Goal: Transaction & Acquisition: Purchase product/service

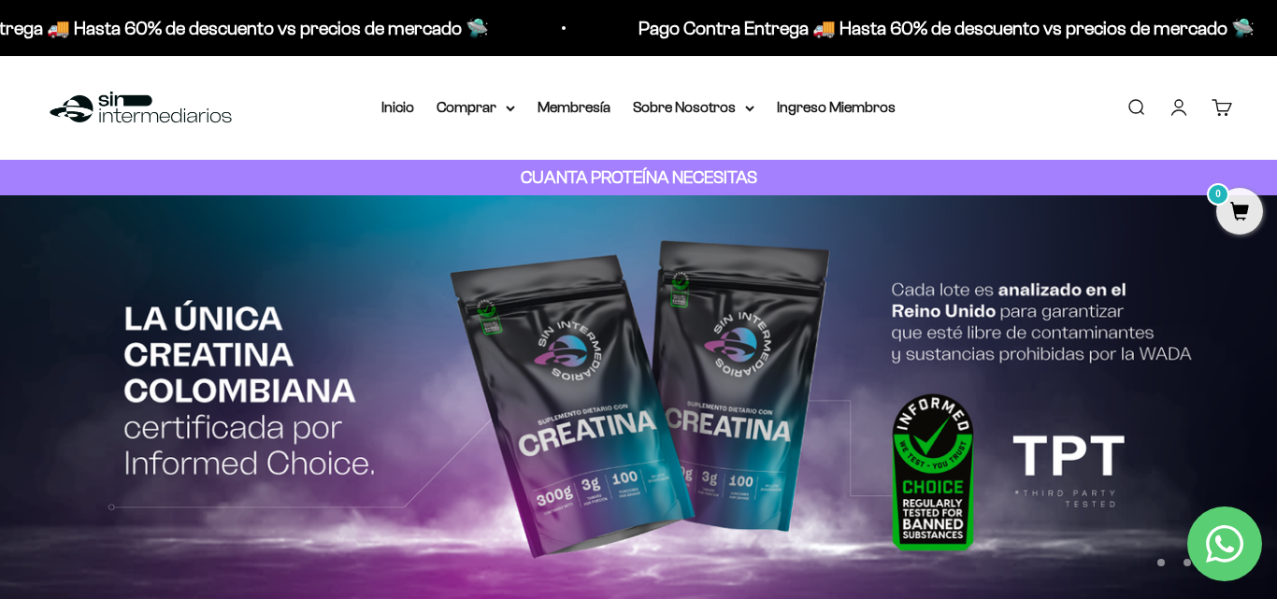
type input "pancakes"
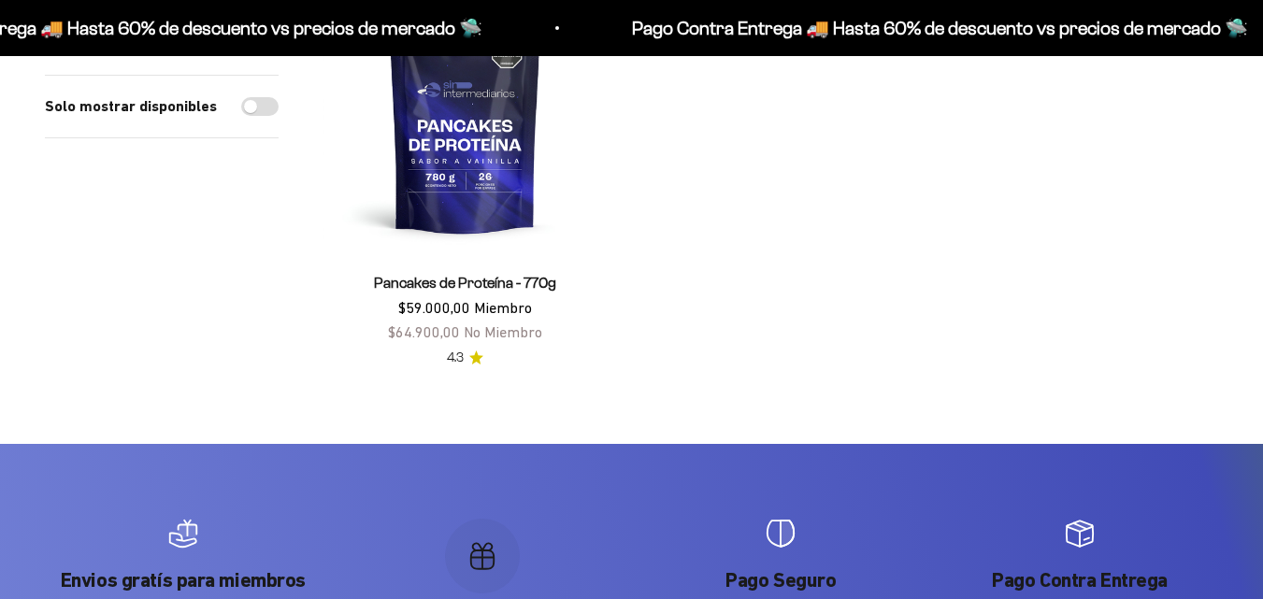
scroll to position [527, 0]
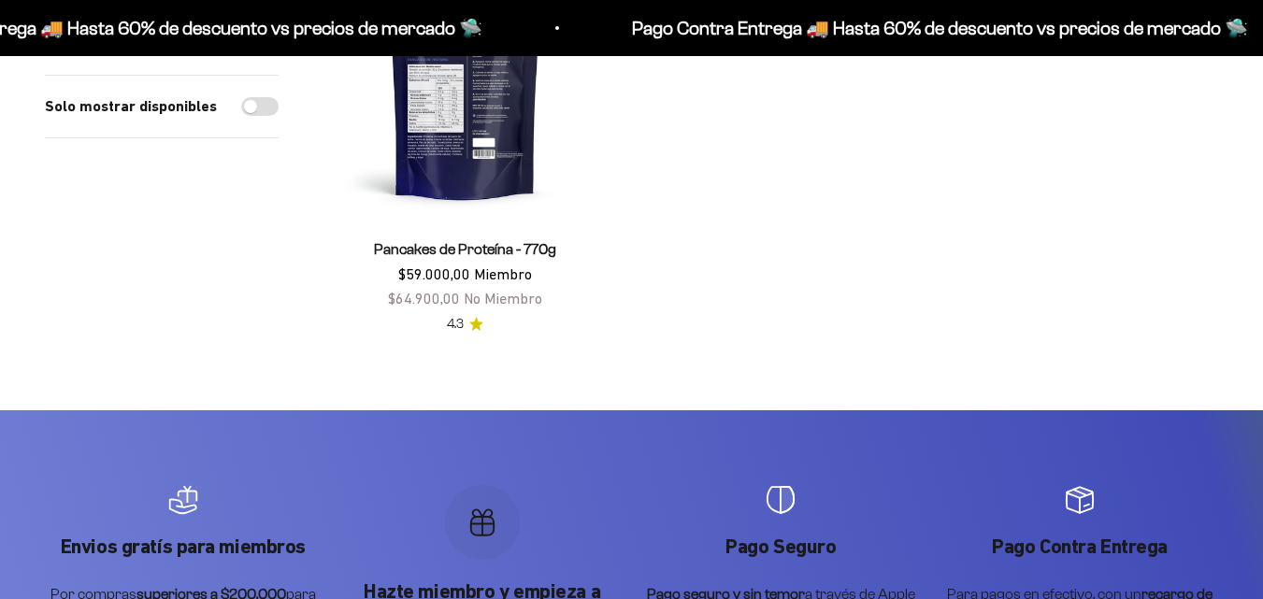
click at [491, 146] on img at bounding box center [465, 76] width 283 height 283
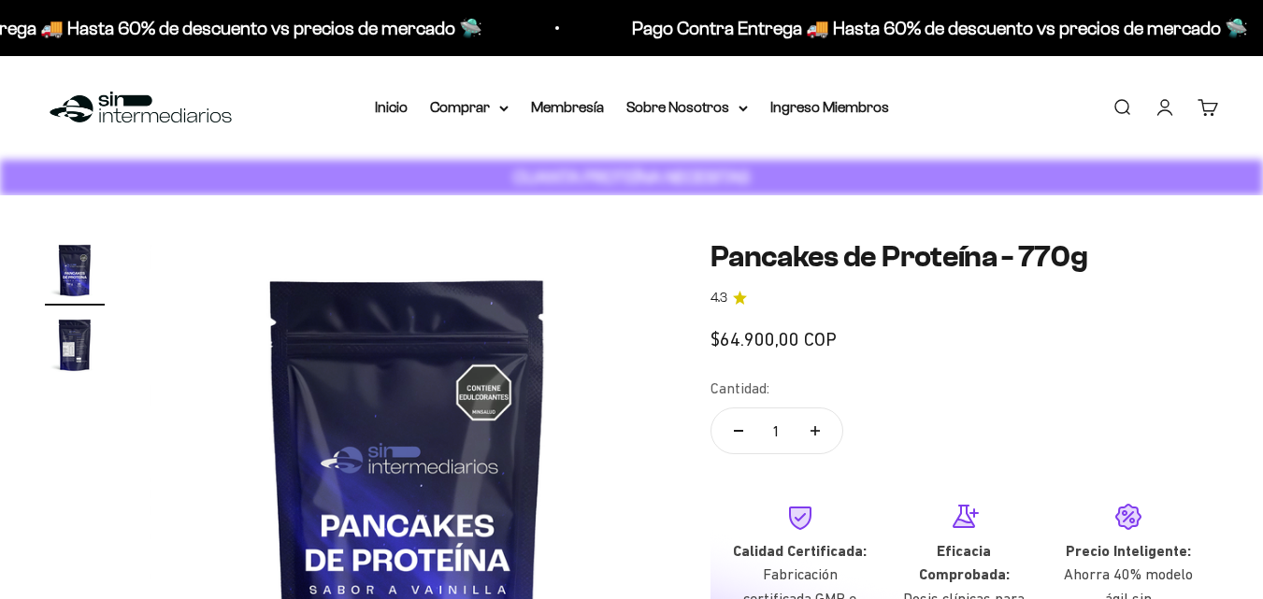
click at [812, 439] on button "Aumentar cantidad" at bounding box center [815, 431] width 54 height 45
type input "2"
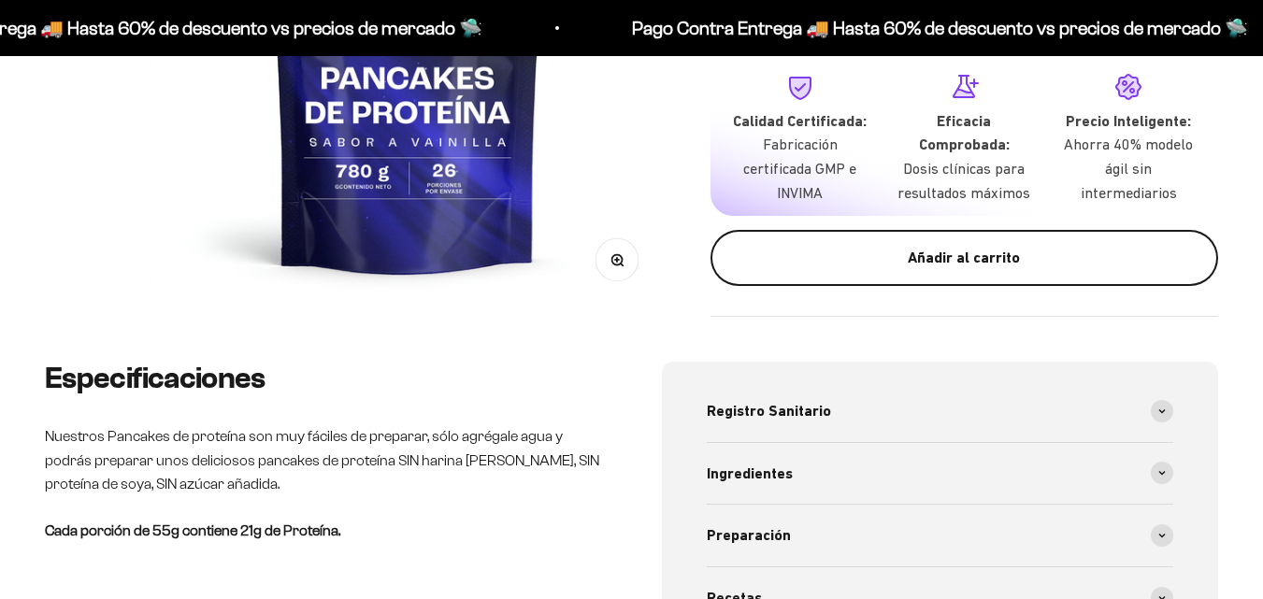
click at [1022, 275] on button "Añadir al carrito" at bounding box center [965, 258] width 508 height 56
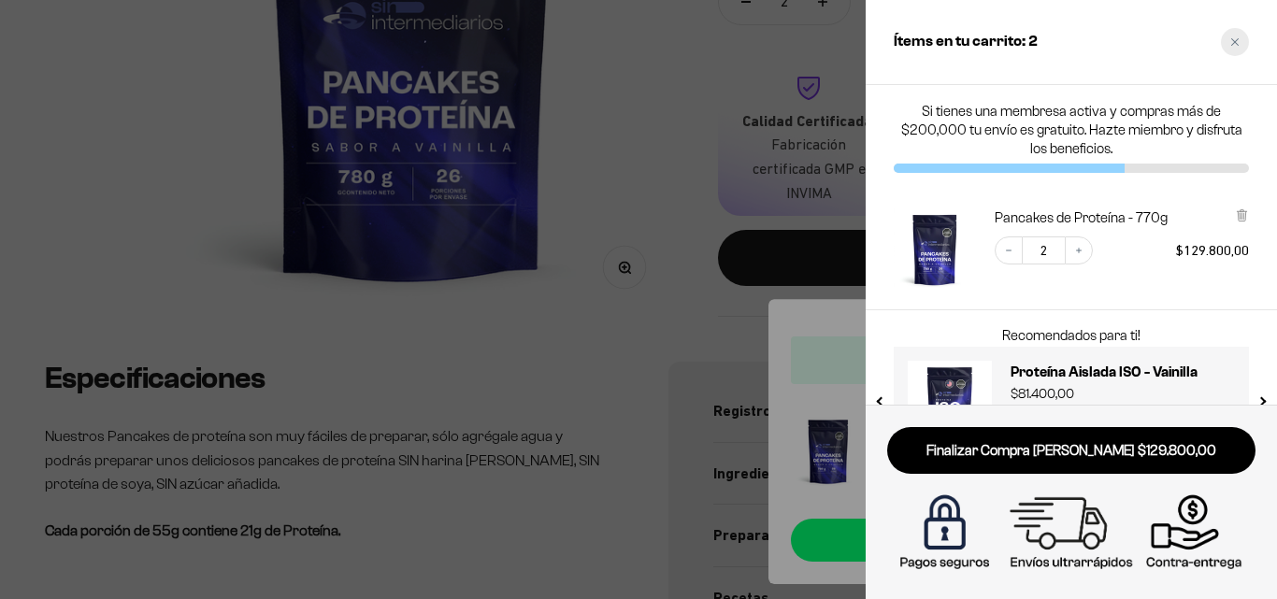
click at [1237, 50] on div "Close cart" at bounding box center [1235, 42] width 28 height 28
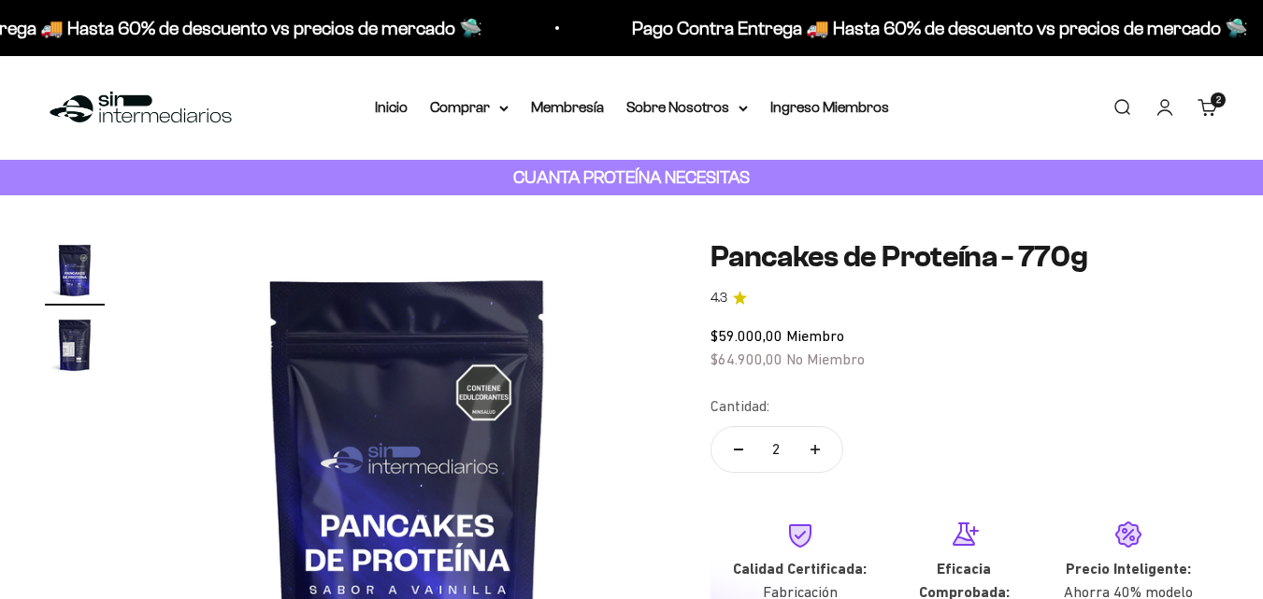
click at [1166, 108] on link "Iniciar sesión" at bounding box center [1165, 107] width 21 height 21
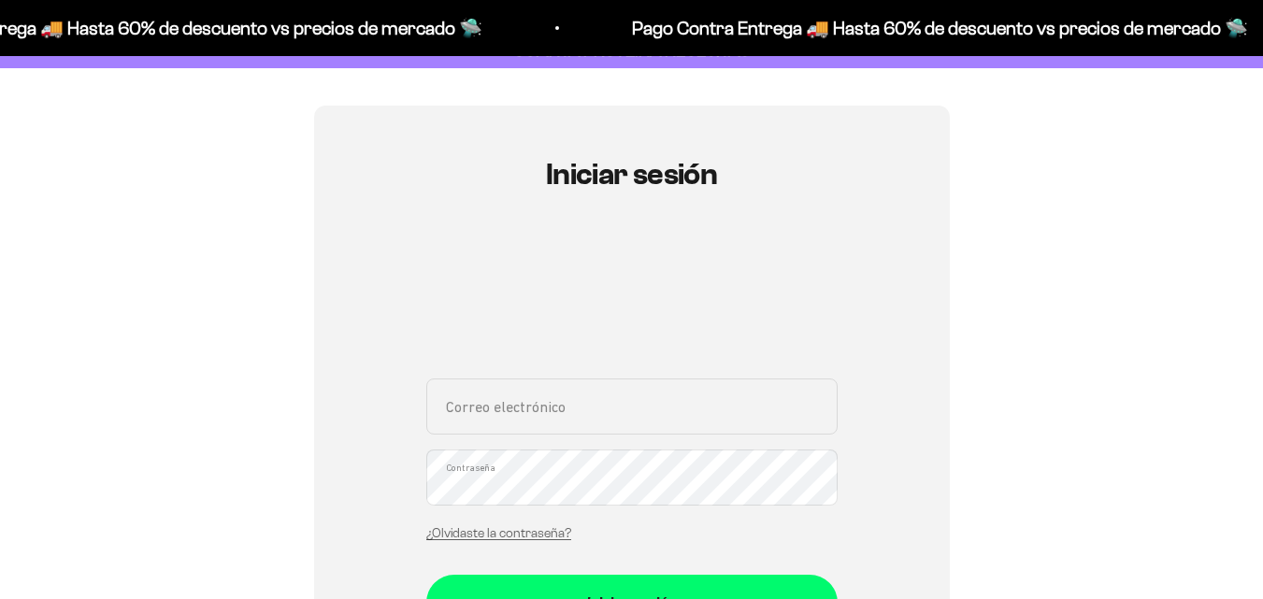
scroll to position [199, 0]
